Goal: Transaction & Acquisition: Purchase product/service

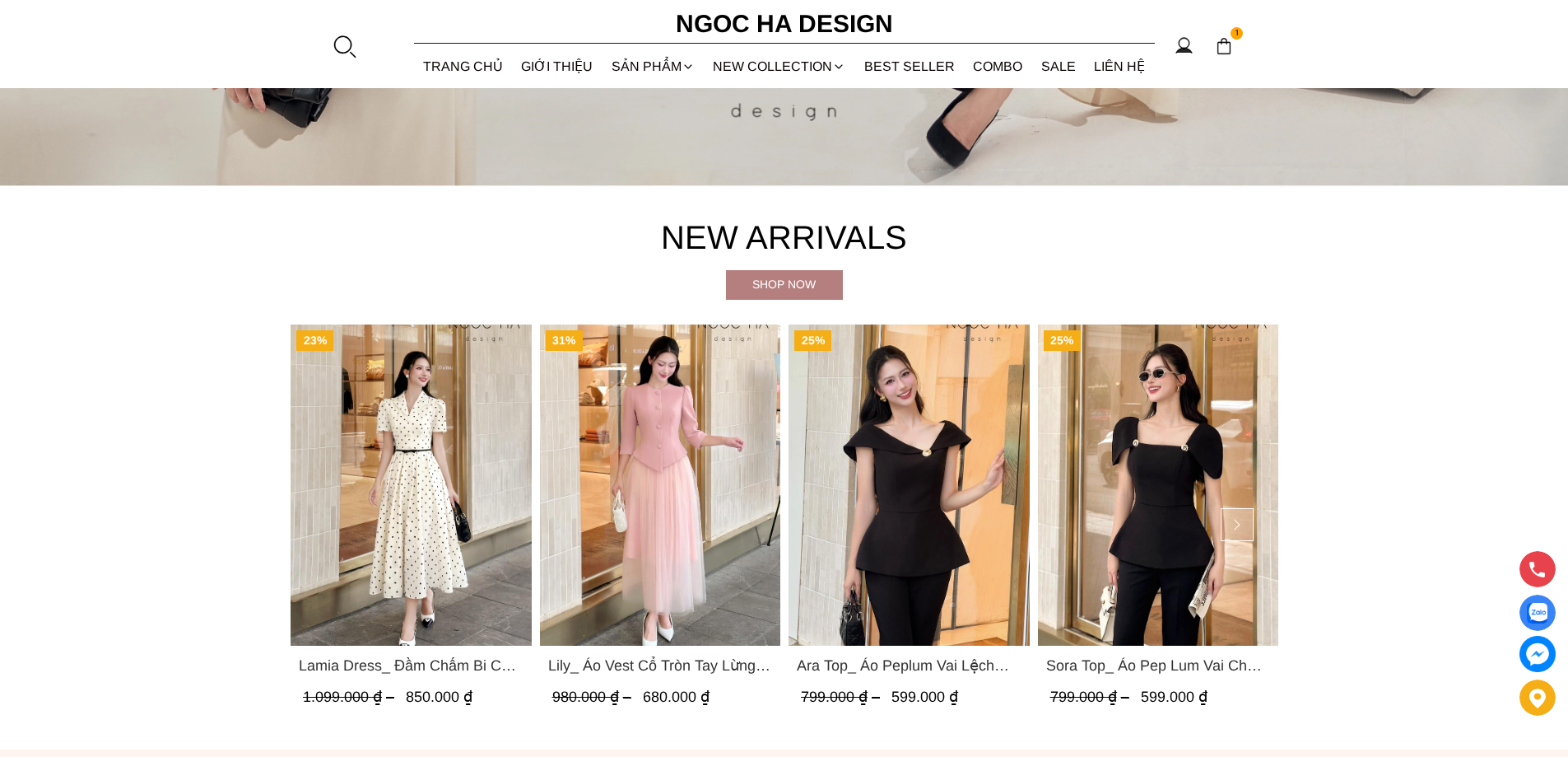
scroll to position [823, 0]
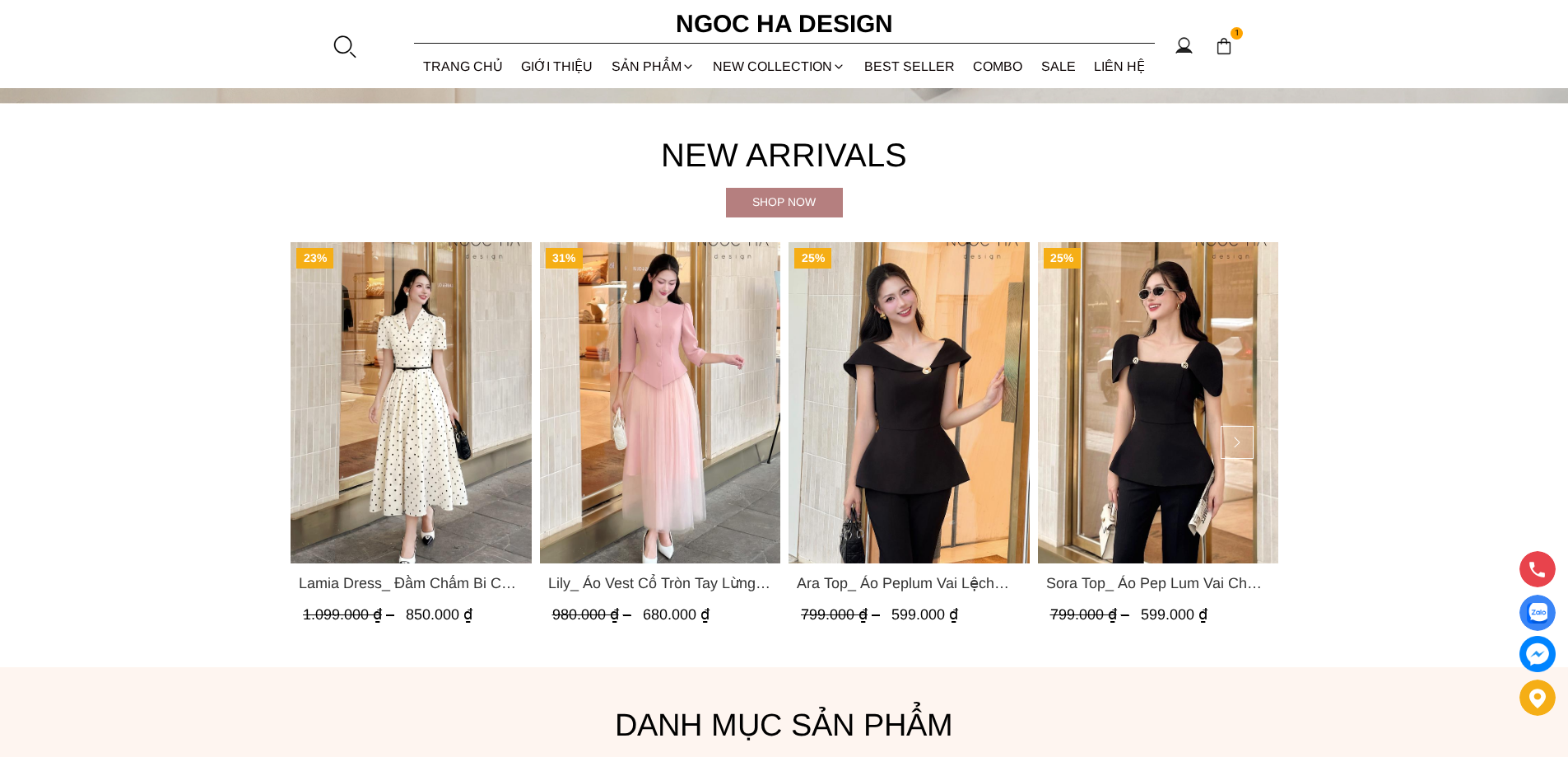
click at [655, 355] on img "Product image - Lily_ Áo Vest Cổ Tròn Tay Lừng Mix Chân Váy Lưới Màu Hồng A1082…" at bounding box center [660, 402] width 241 height 321
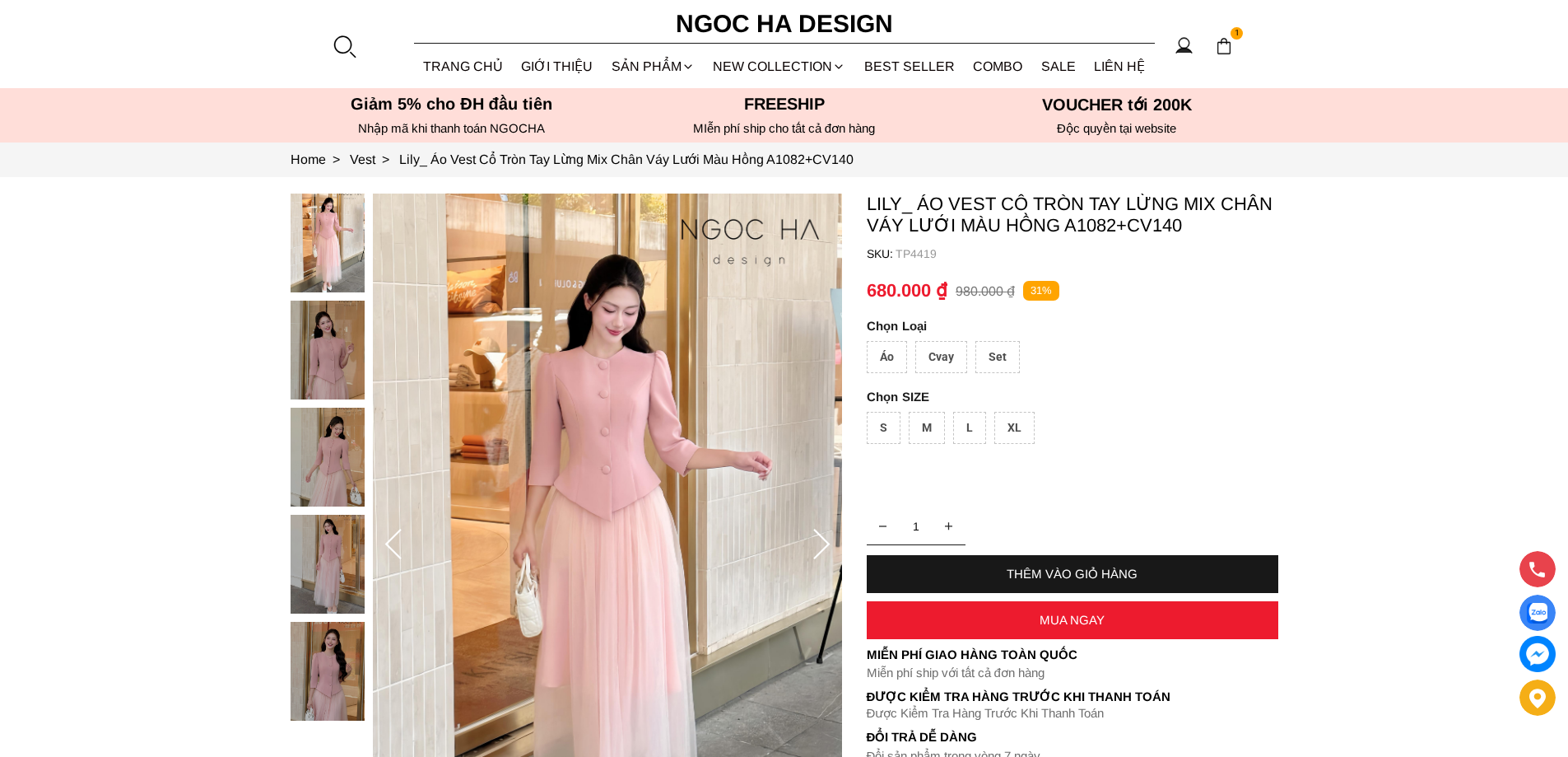
click at [993, 350] on div "Set" at bounding box center [998, 357] width 45 height 32
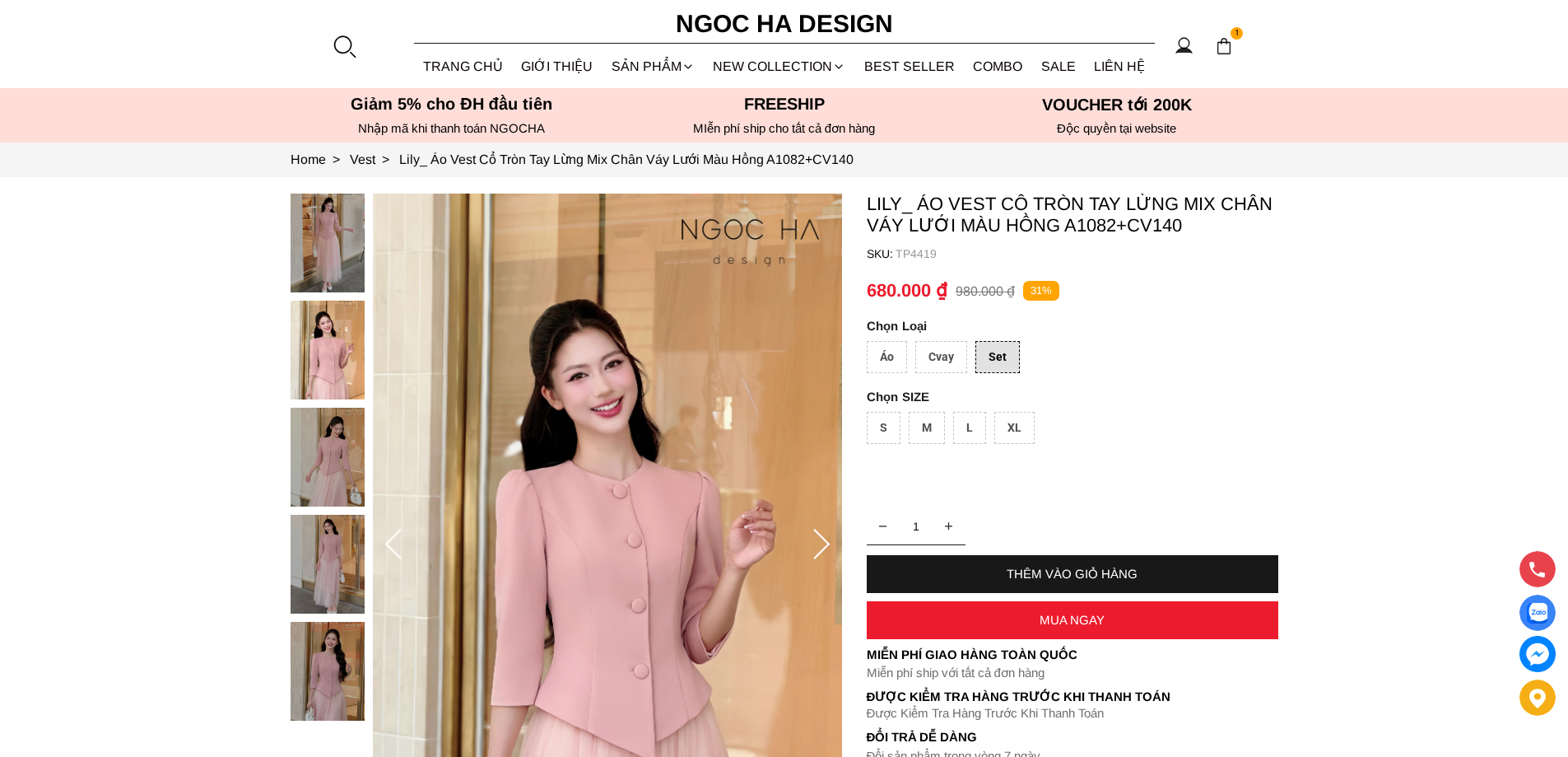
click at [1015, 435] on div "XL" at bounding box center [1014, 428] width 40 height 32
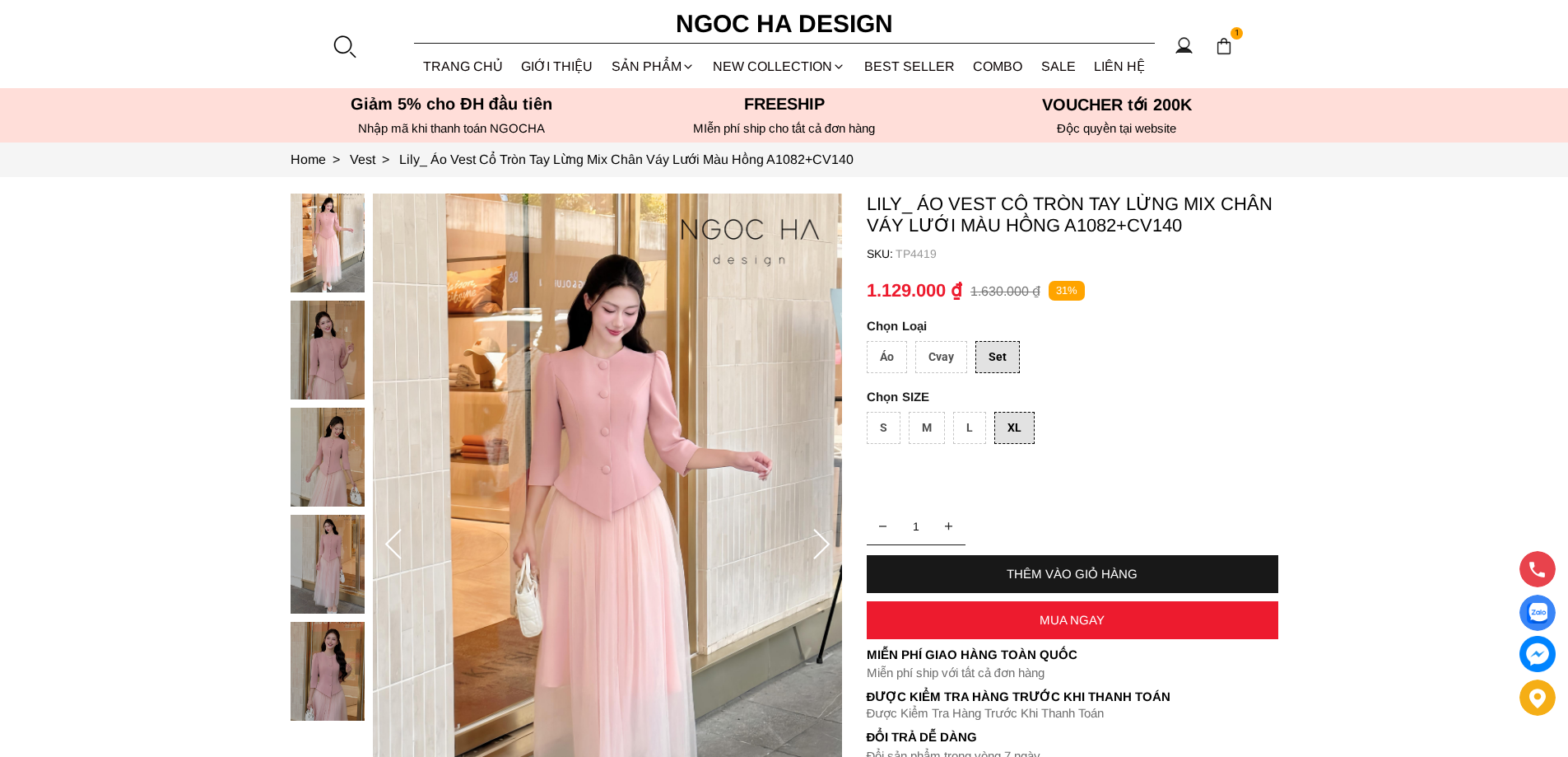
click at [880, 349] on div "Áo" at bounding box center [887, 357] width 40 height 32
click at [1001, 358] on div "Set" at bounding box center [998, 357] width 45 height 32
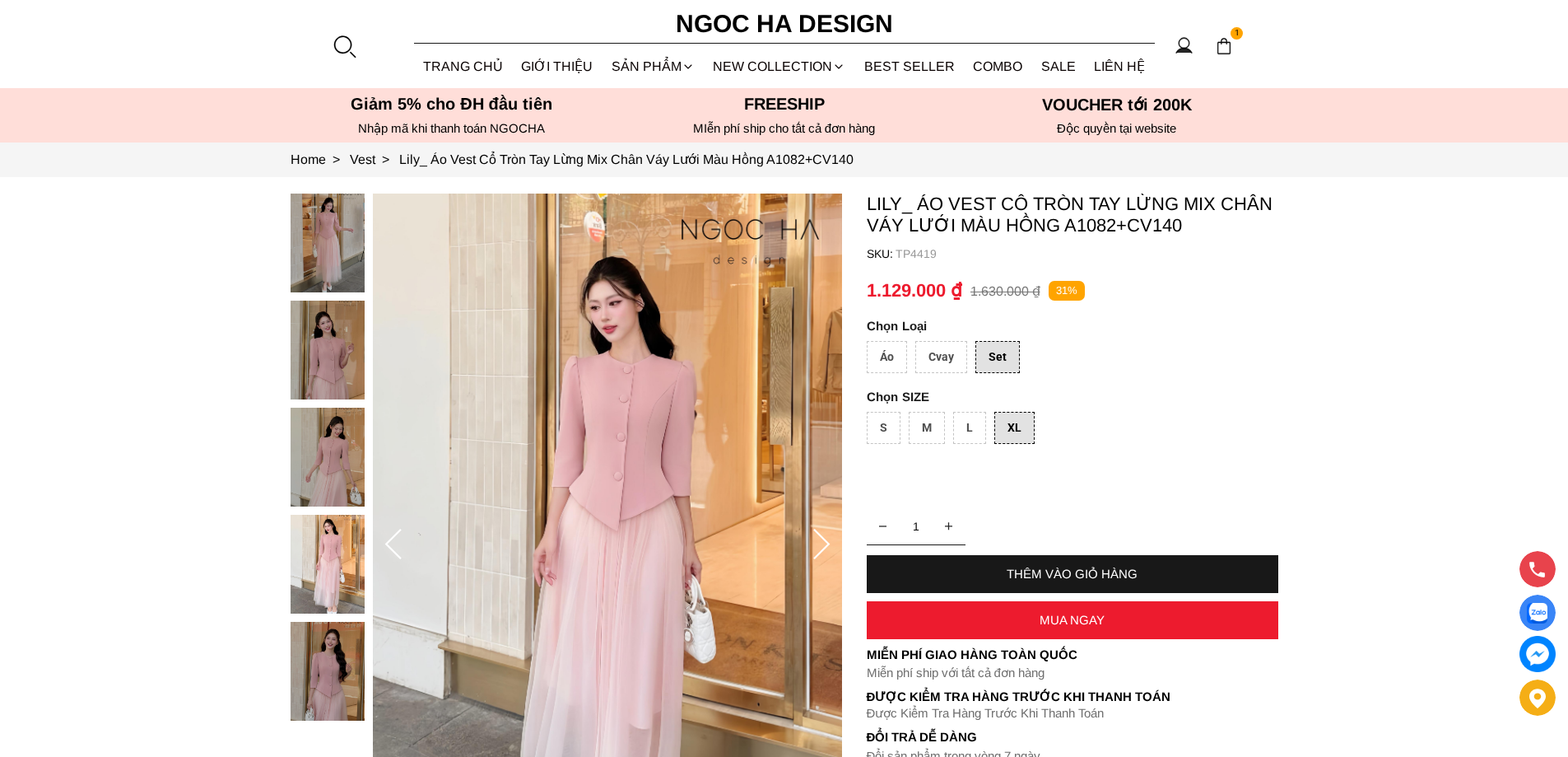
scroll to position [412, 0]
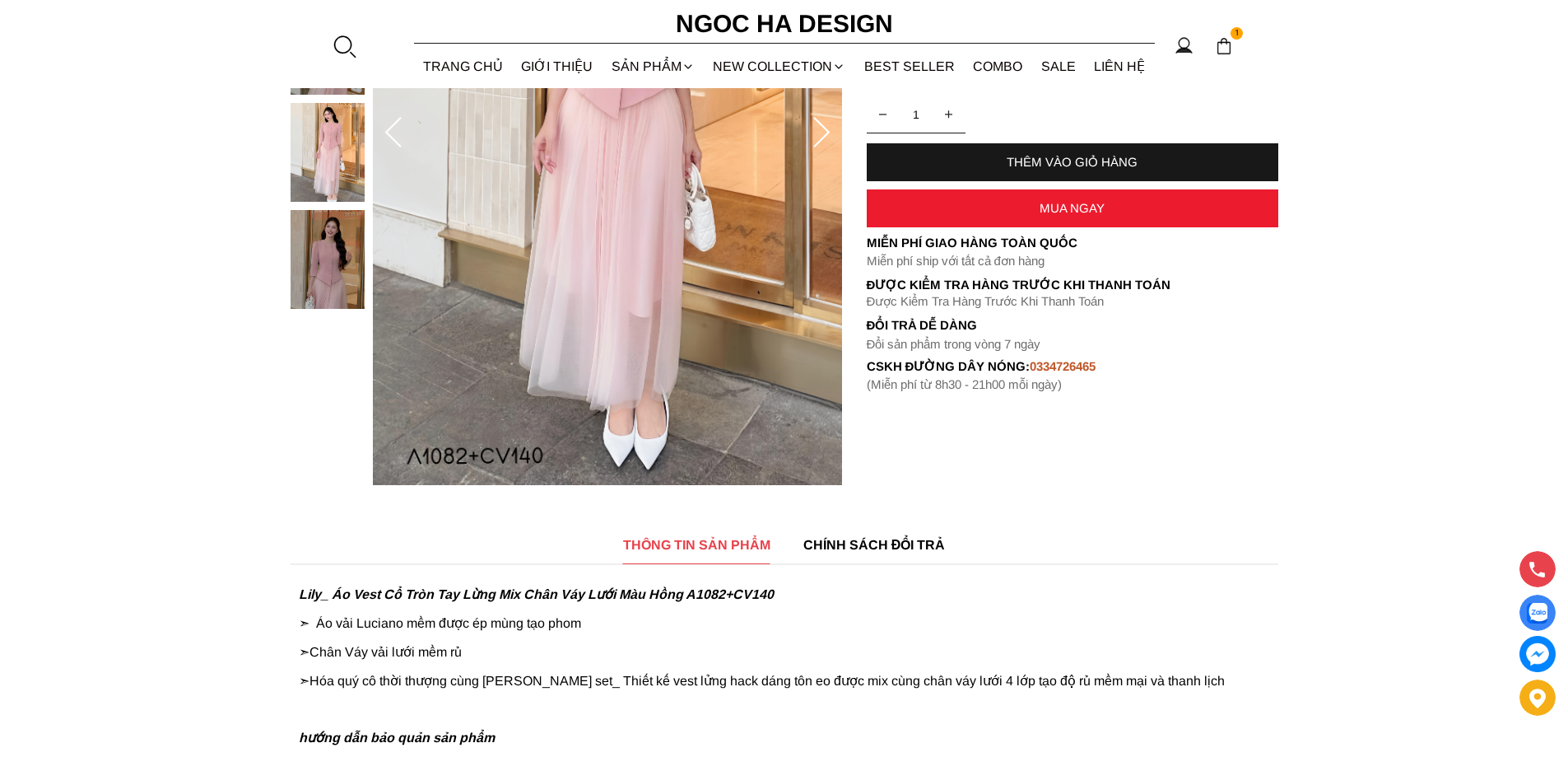
click at [340, 262] on img at bounding box center [327, 259] width 74 height 99
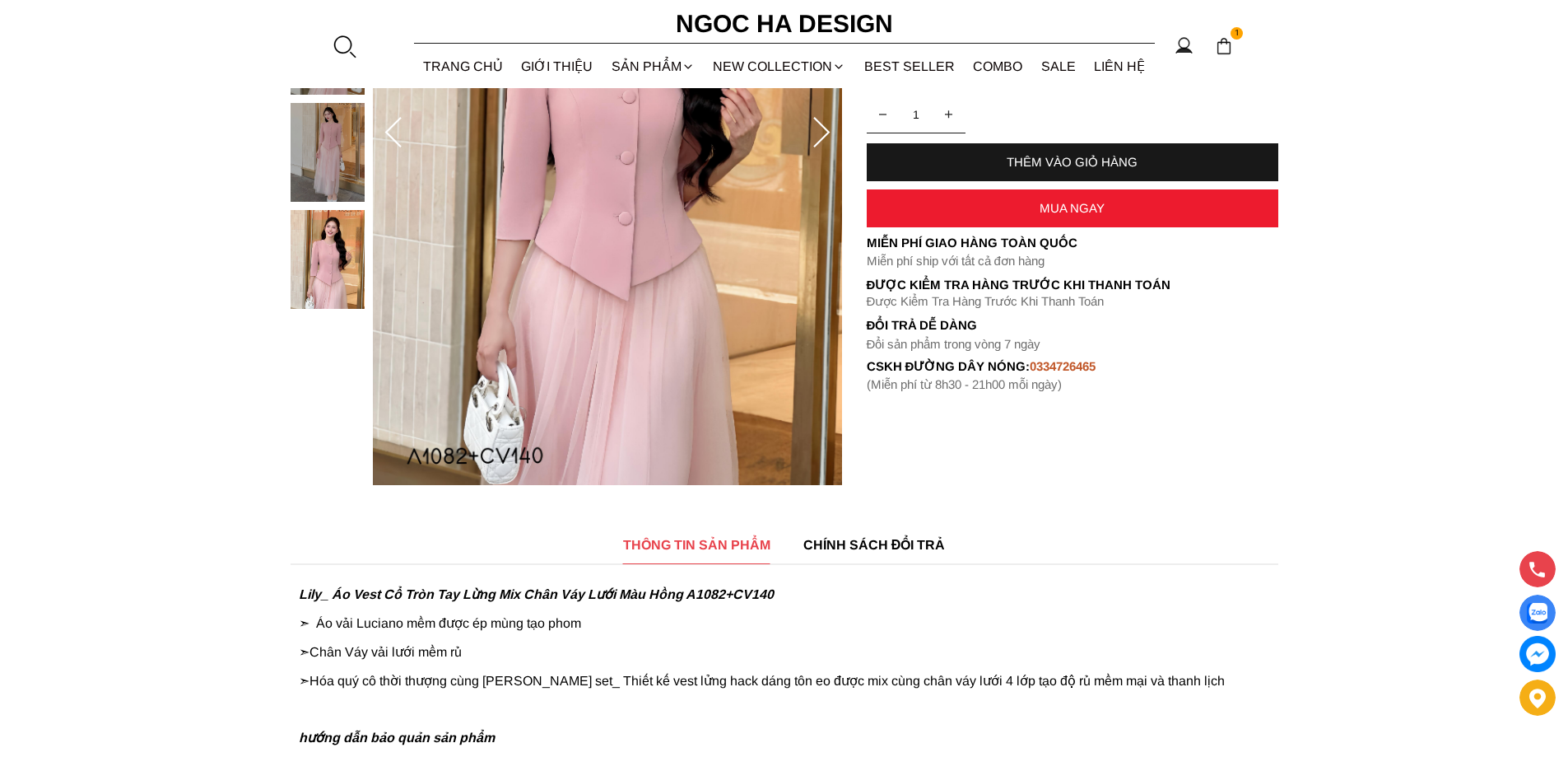
click at [340, 375] on div at bounding box center [332, 134] width 82 height 704
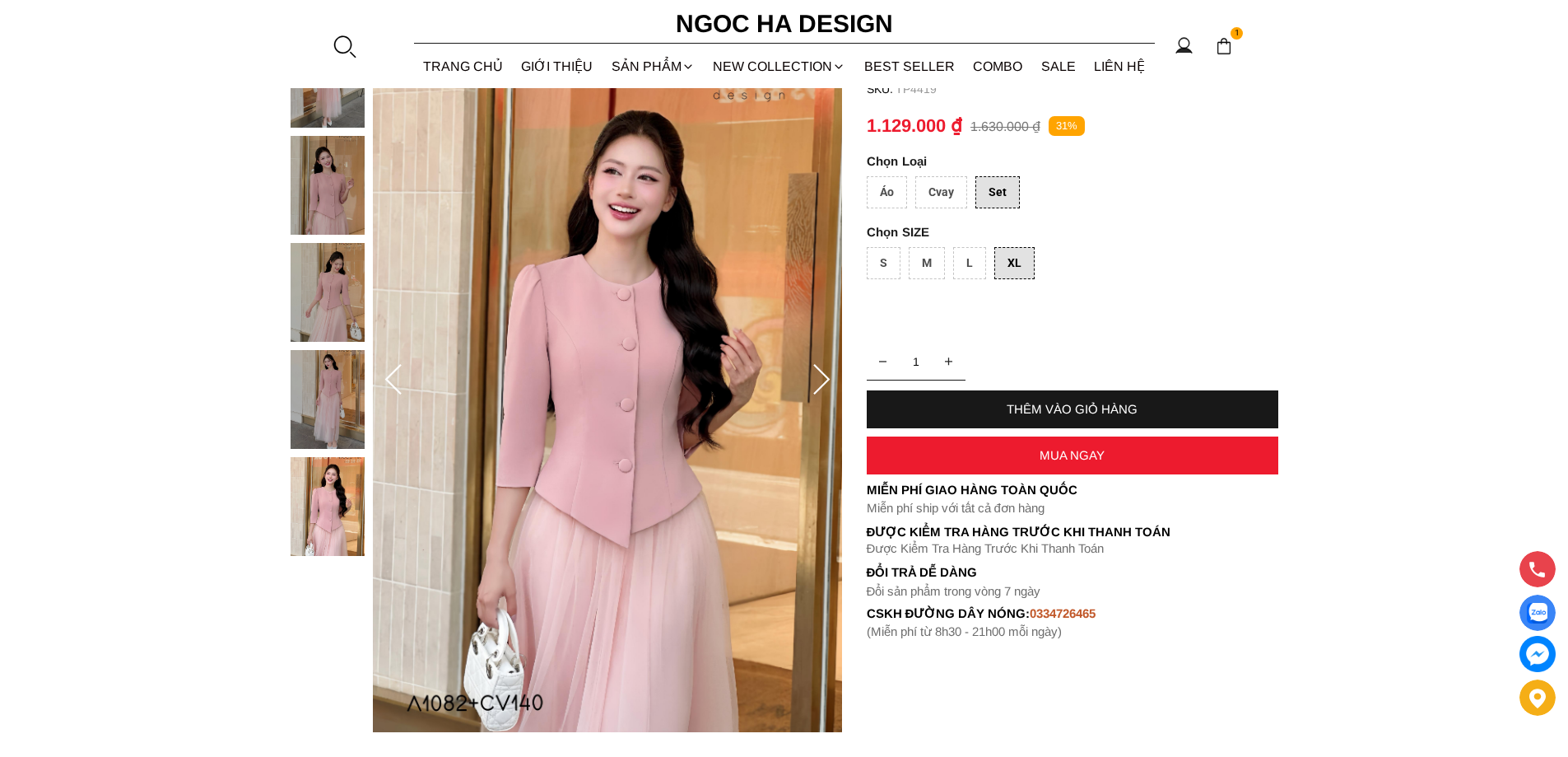
click at [814, 375] on icon at bounding box center [821, 380] width 33 height 33
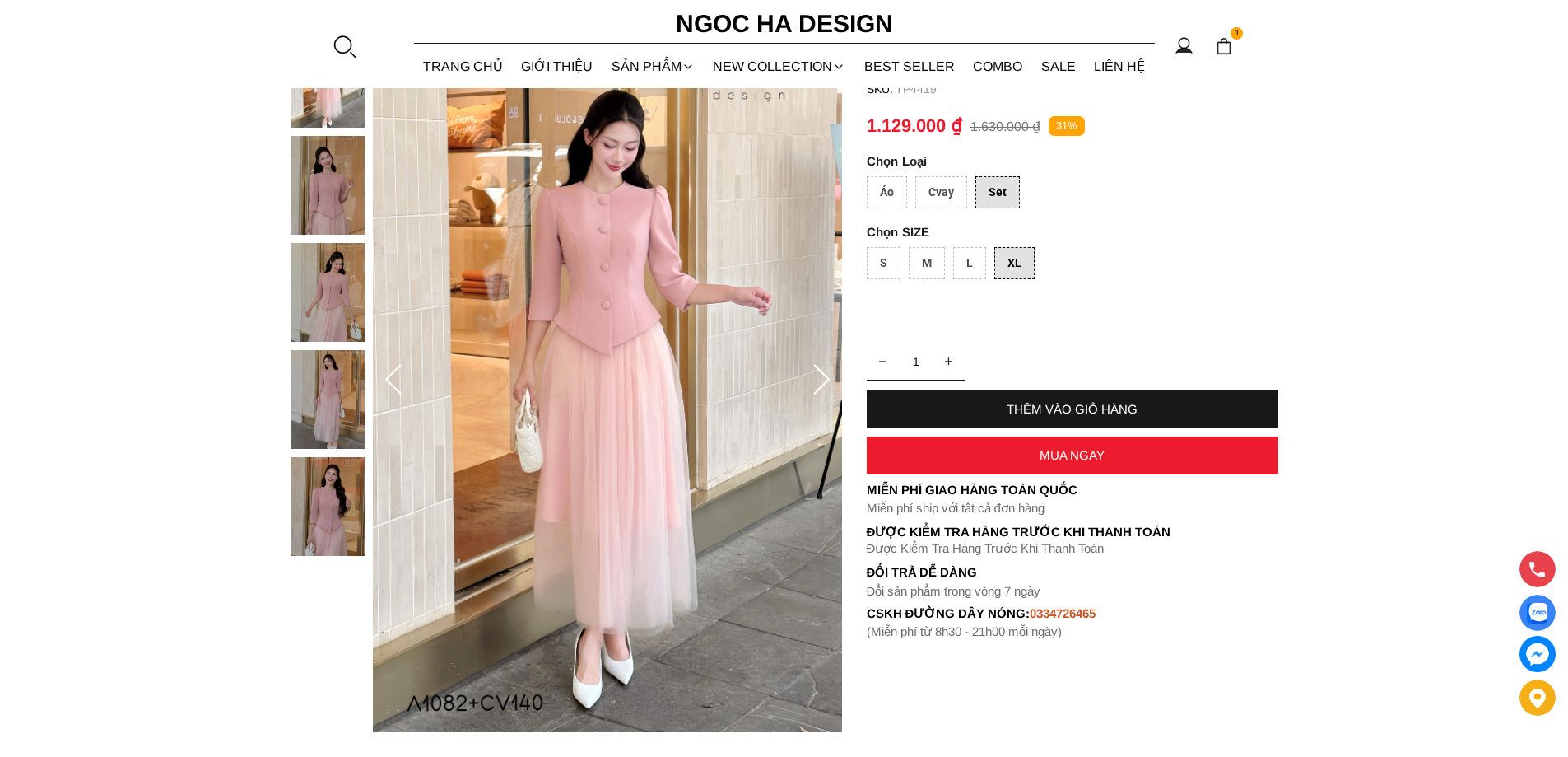
drag, startPoint x: 814, startPoint y: 375, endPoint x: 793, endPoint y: 341, distance: 40.0
click at [801, 348] on div at bounding box center [608, 381] width 470 height 704
